Goal: Task Accomplishment & Management: Use online tool/utility

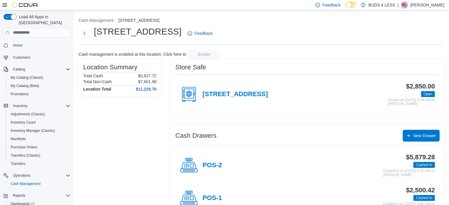
click at [207, 160] on div "POS-2" at bounding box center [201, 166] width 42 height 18
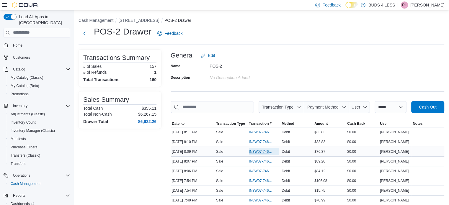
click at [251, 151] on span "IN8W07-746766" at bounding box center [261, 151] width 24 height 5
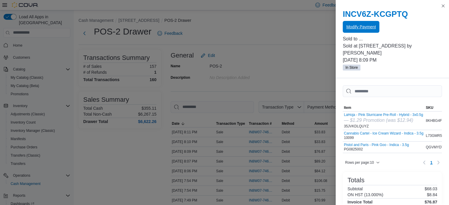
click at [368, 29] on span "Modify Payment" at bounding box center [360, 27] width 29 height 6
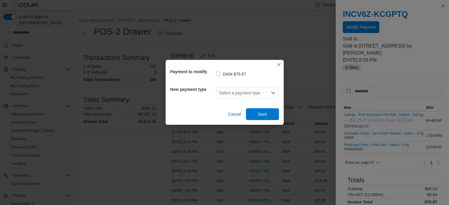
click at [258, 94] on div "Select a payment type" at bounding box center [247, 93] width 63 height 12
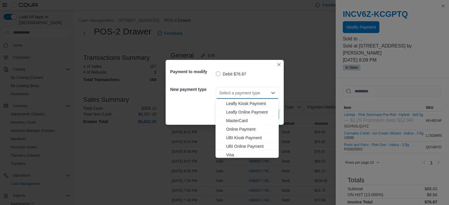
scroll to position [78, 0]
click at [238, 122] on button "MasterCard" at bounding box center [246, 119] width 63 height 9
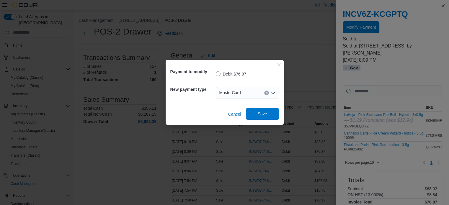
click at [265, 116] on span "Save" at bounding box center [262, 114] width 9 height 6
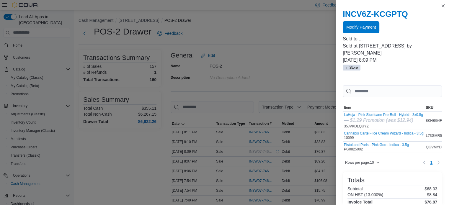
scroll to position [0, 0]
click at [441, 6] on button "Close this dialog" at bounding box center [442, 5] width 7 height 7
